Goal: Task Accomplishment & Management: Use online tool/utility

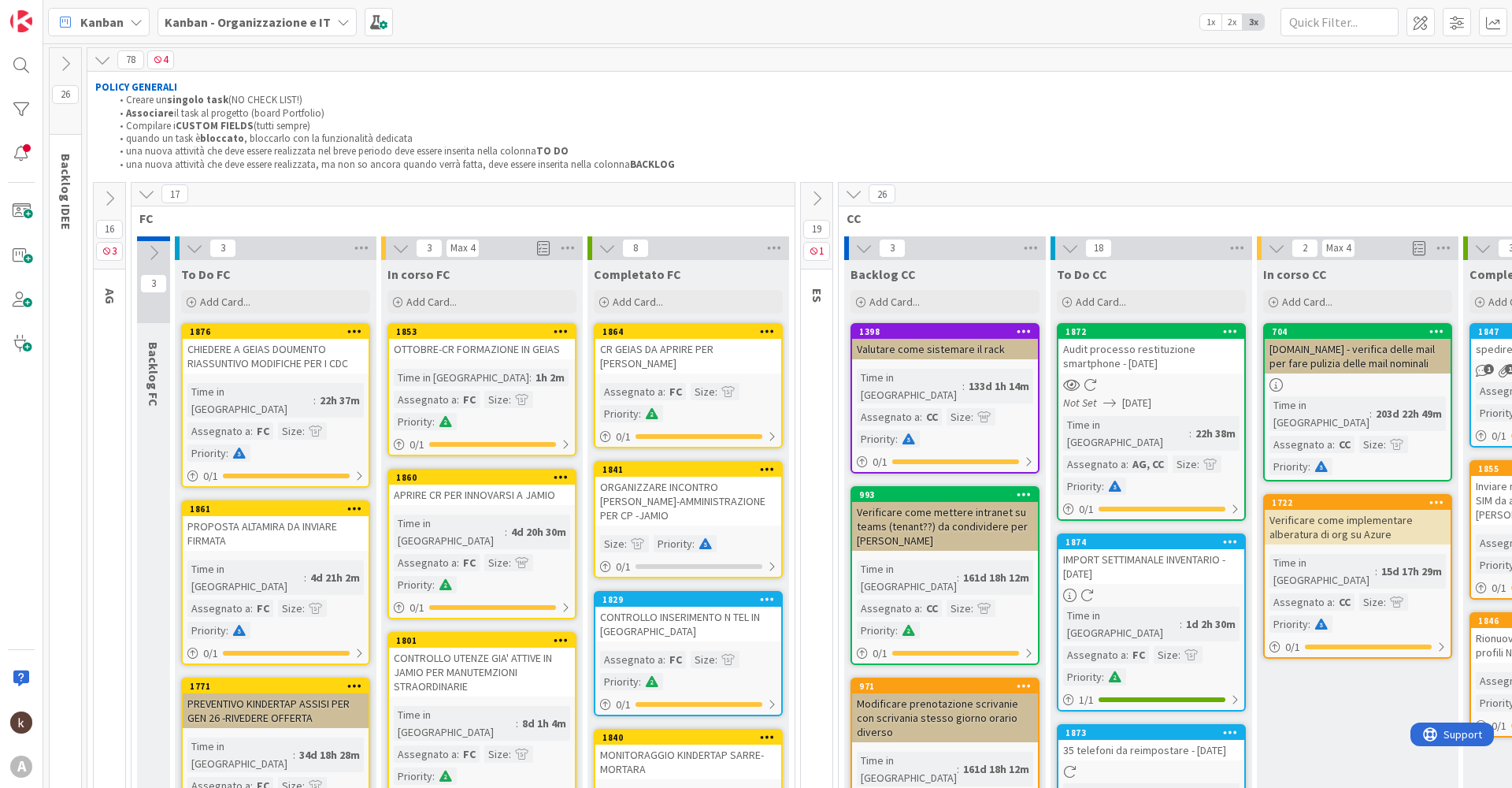
click at [106, 204] on icon at bounding box center [109, 198] width 18 height 18
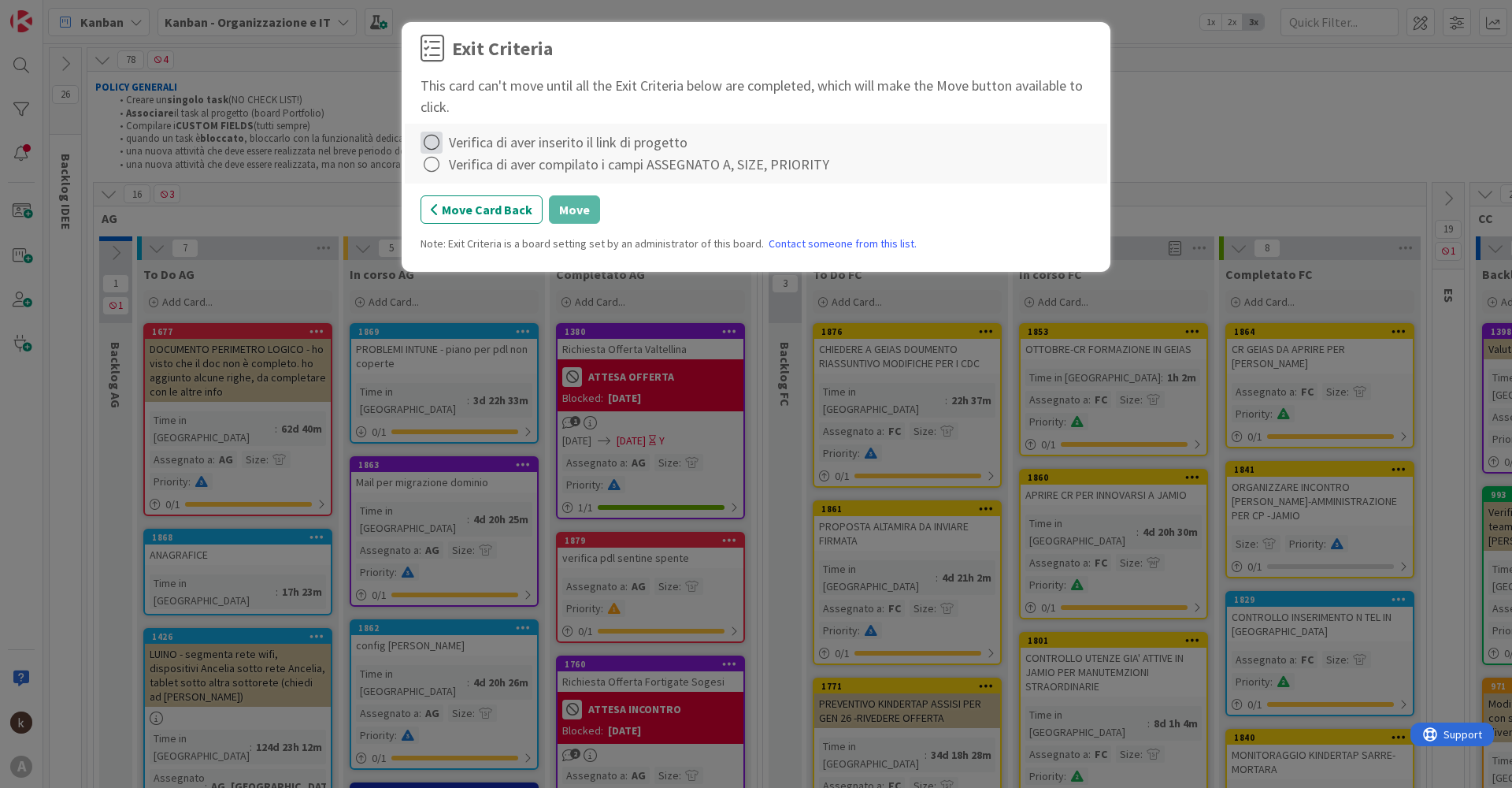
click at [427, 145] on icon at bounding box center [432, 143] width 22 height 22
click at [457, 175] on link "Complete" at bounding box center [519, 175] width 197 height 22
click at [431, 165] on icon at bounding box center [432, 165] width 22 height 22
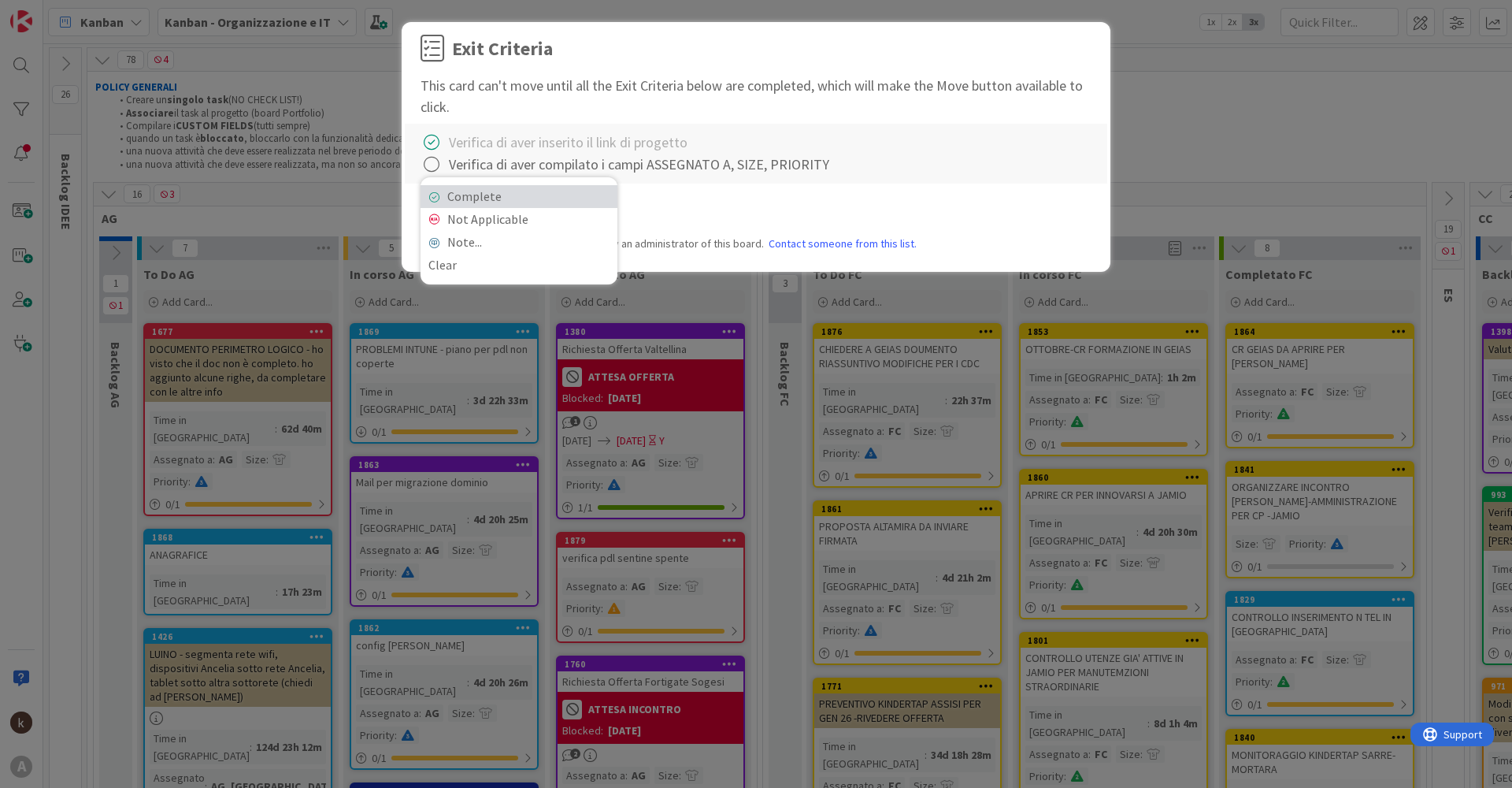
click at [459, 198] on link "Complete" at bounding box center [519, 196] width 197 height 22
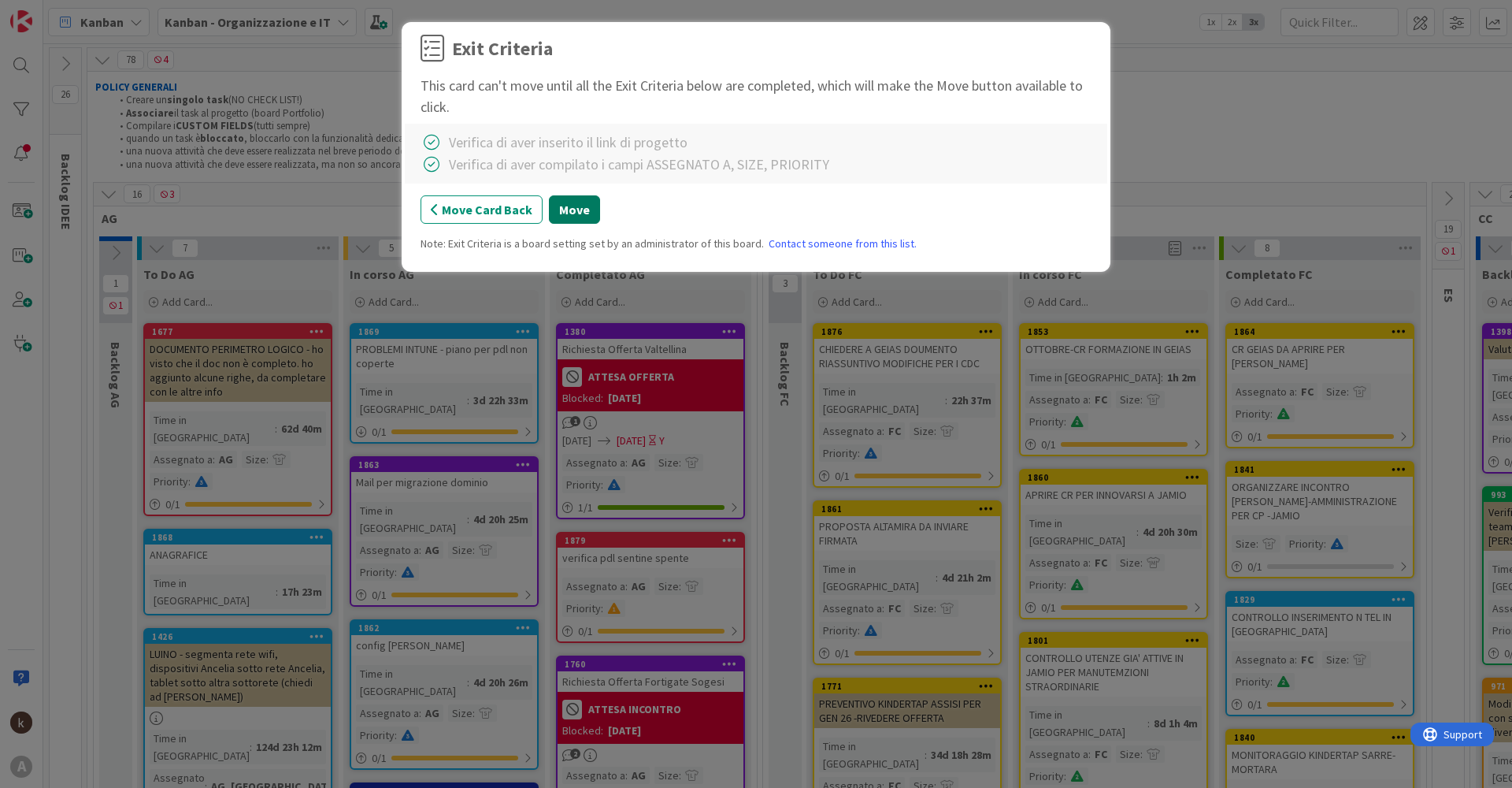
click at [586, 215] on button "Move" at bounding box center [574, 209] width 51 height 28
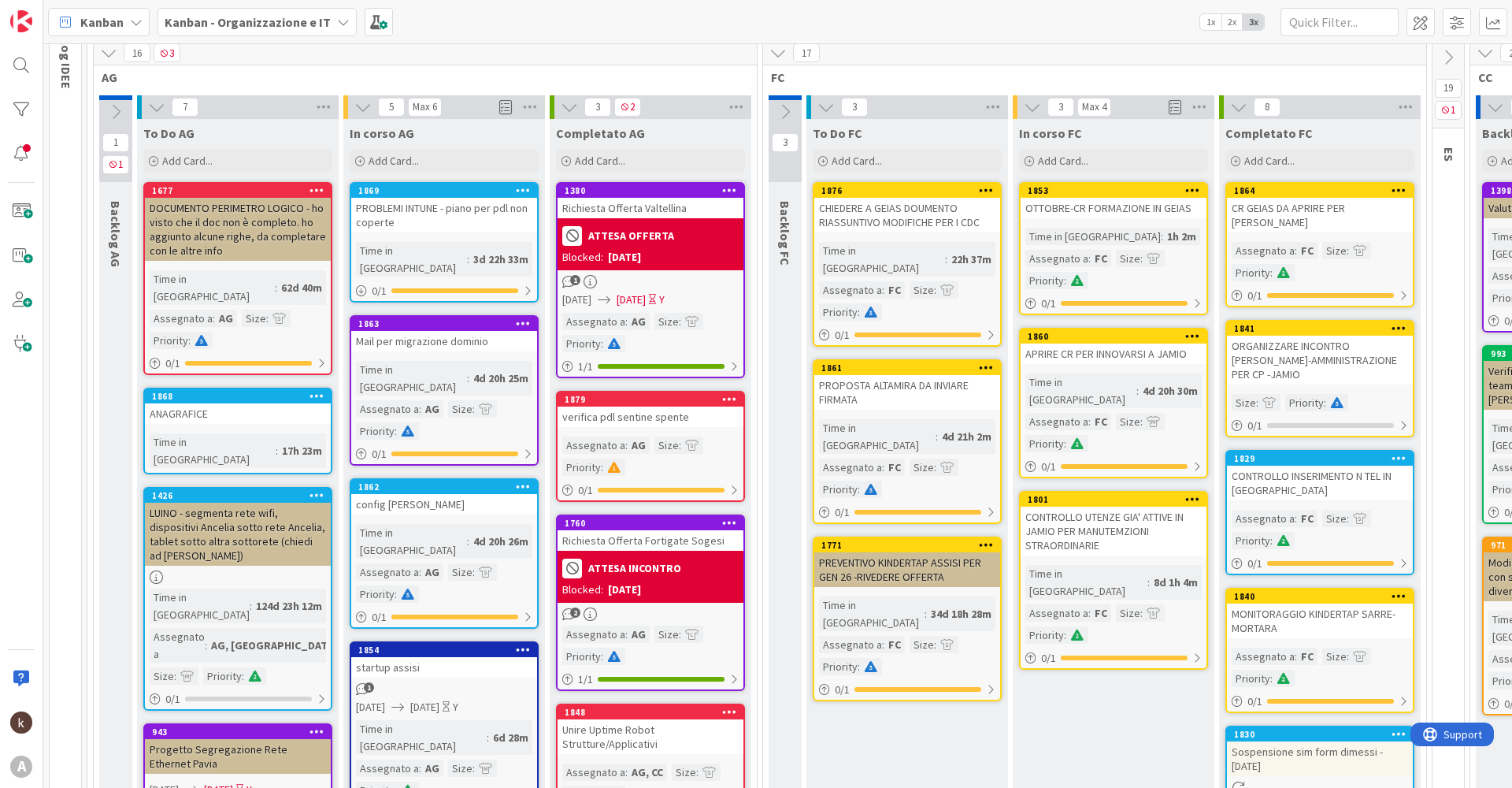
scroll to position [158, 0]
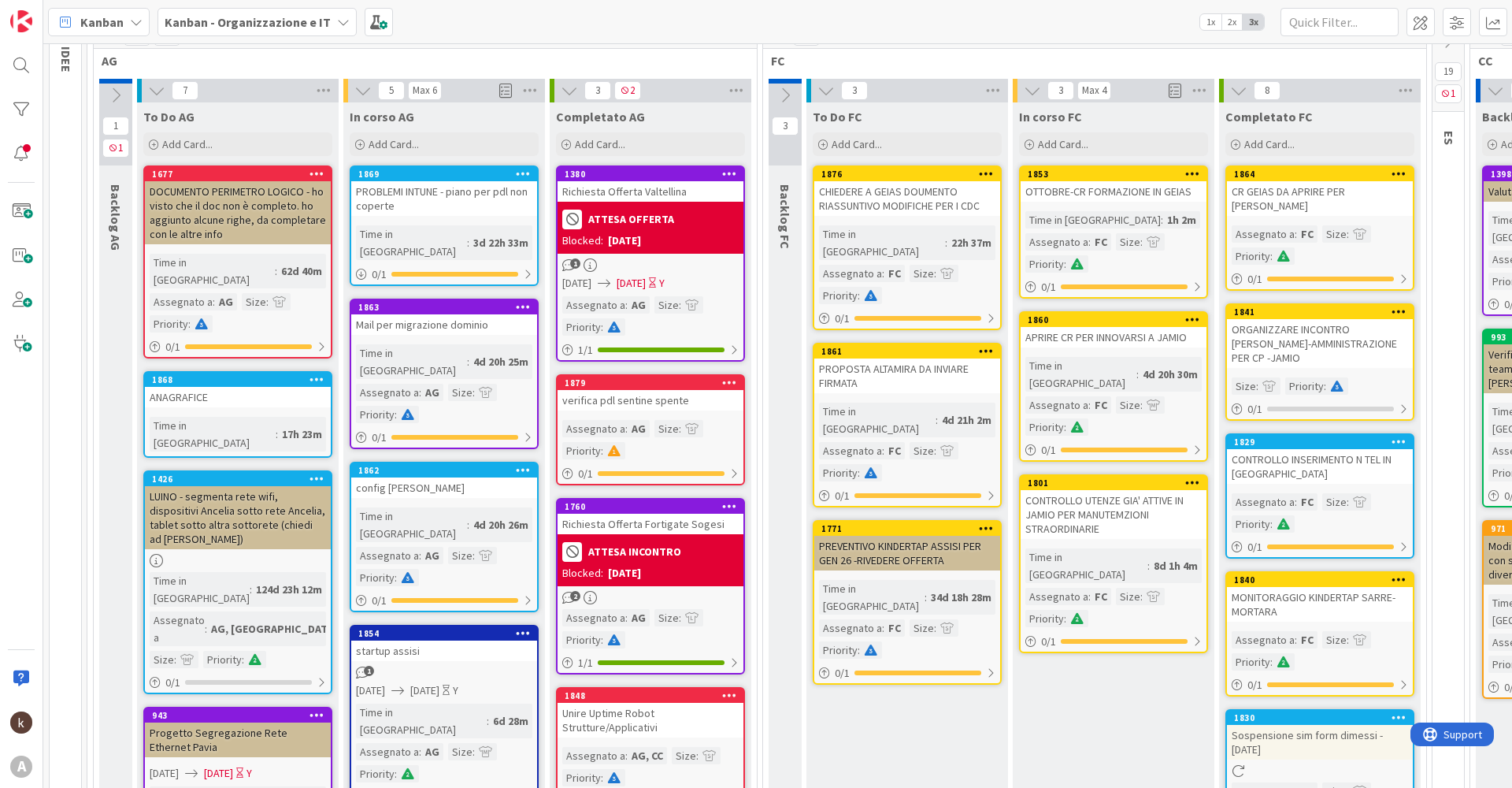
click at [433, 477] on div "config [PERSON_NAME]" at bounding box center [443, 487] width 186 height 21
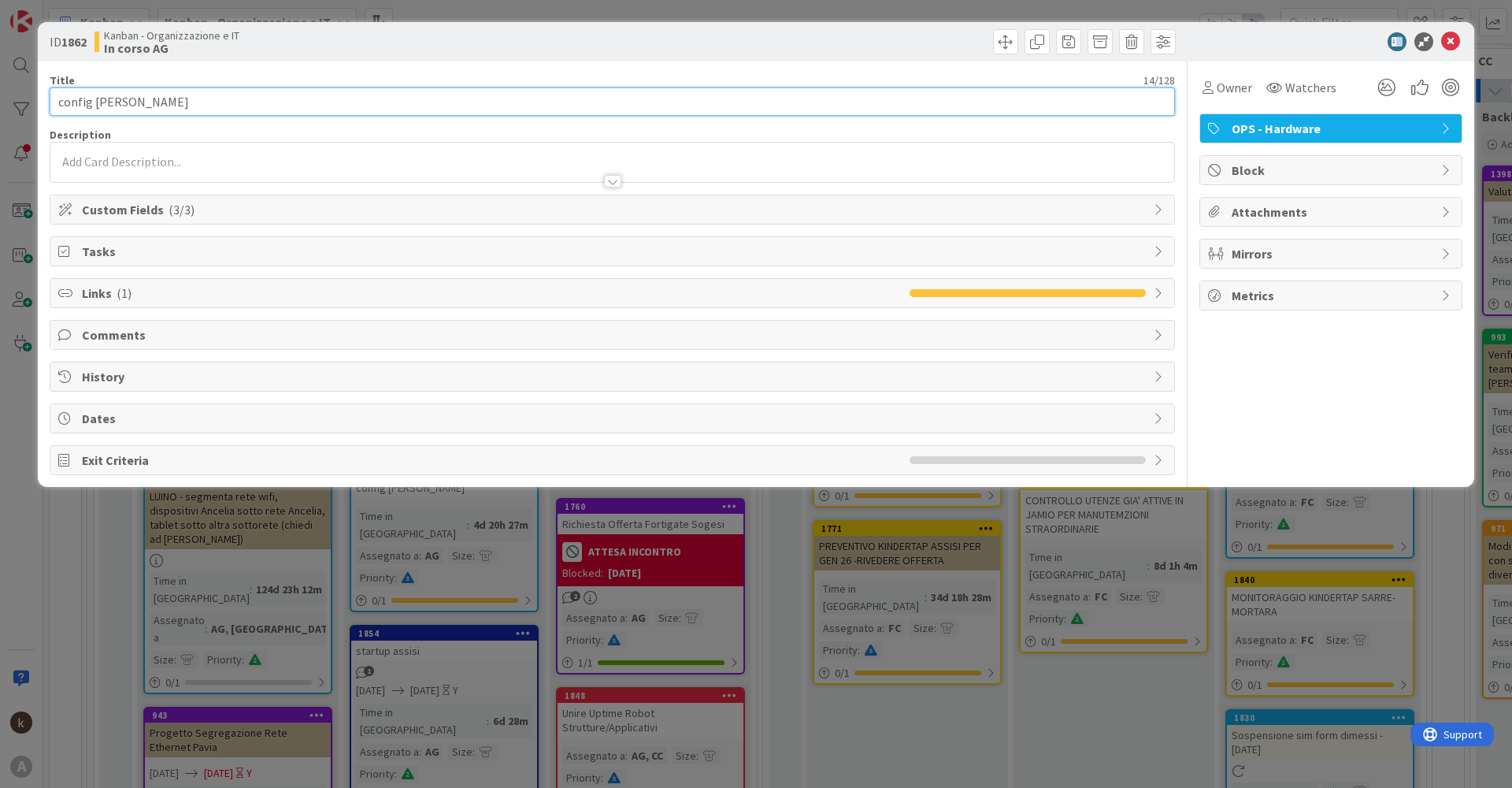
click at [91, 104] on input "config [PERSON_NAME]" at bounding box center [612, 102] width 1126 height 28
click at [132, 103] on input "config smartohone [PERSON_NAME]" at bounding box center [612, 102] width 1126 height 28
type input "config smartphone [PERSON_NAME]"
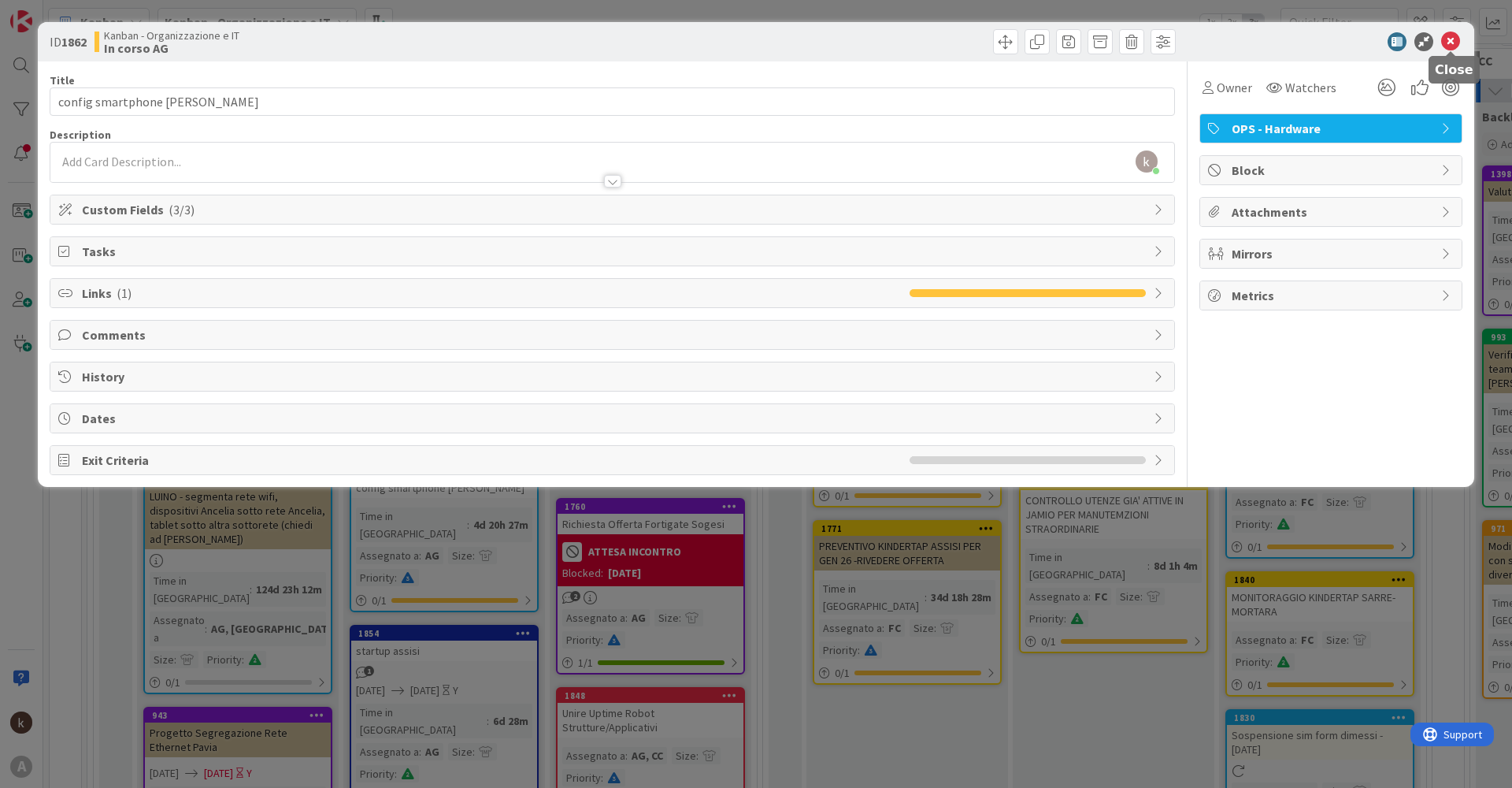
click at [1458, 38] on icon at bounding box center [1451, 42] width 19 height 19
